Goal: Find specific page/section: Find specific page/section

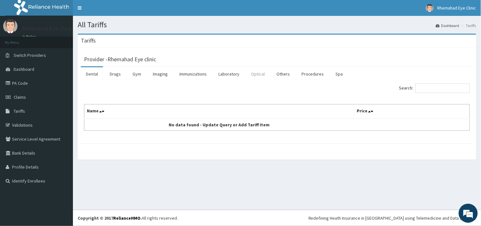
click at [262, 71] on link "Optical" at bounding box center [258, 73] width 24 height 13
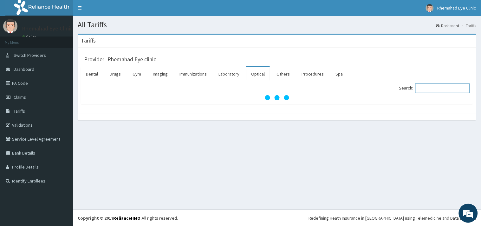
click at [430, 86] on input "Search:" at bounding box center [442, 88] width 54 height 10
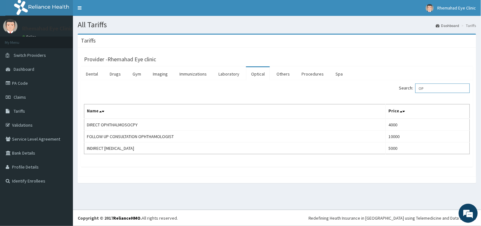
type input "O"
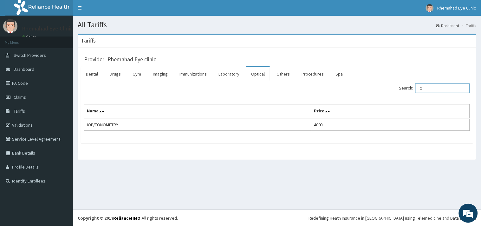
type input "I"
type input "PACHY"
click at [115, 76] on link "Drugs" at bounding box center [115, 73] width 21 height 13
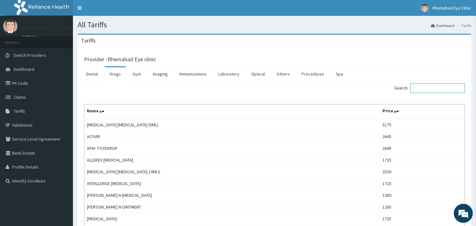
click at [420, 93] on input "Search:" at bounding box center [437, 88] width 54 height 10
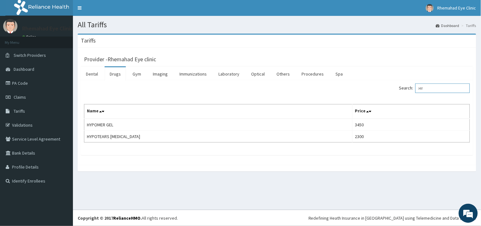
type input "H"
type input "DICLO"
